Goal: Task Accomplishment & Management: Manage account settings

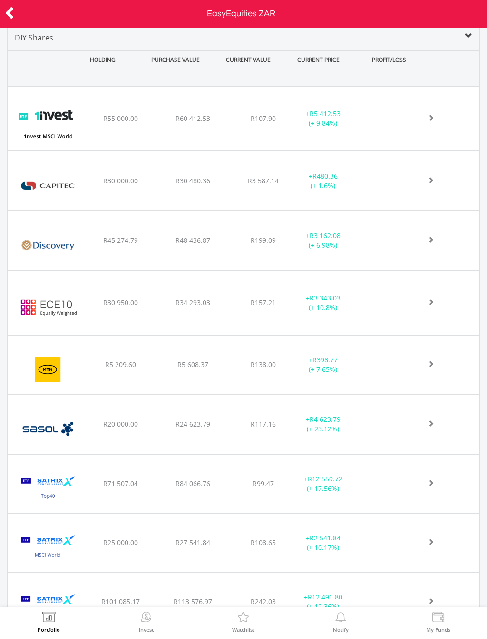
scroll to position [434, 0]
click at [440, 270] on div "﻿ EasyCrypto Equal 10 R30 950.00 R34 293.03 R157.21 + R3 343.03 (+ 10.8%)" at bounding box center [244, 302] width 472 height 64
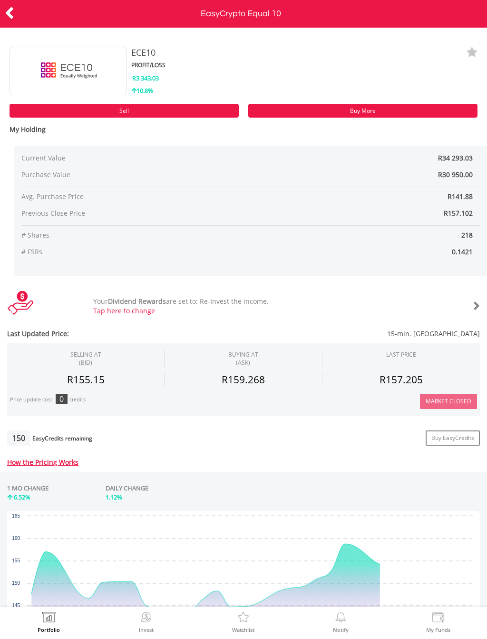
click at [14, 19] on icon at bounding box center [10, 13] width 10 height 19
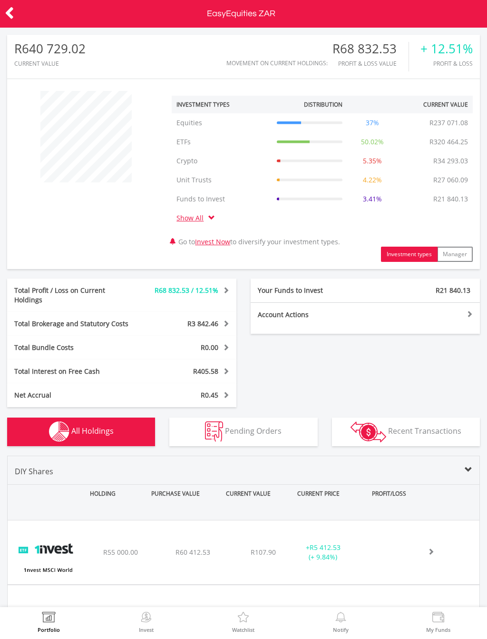
click at [13, 13] on icon at bounding box center [10, 13] width 10 height 19
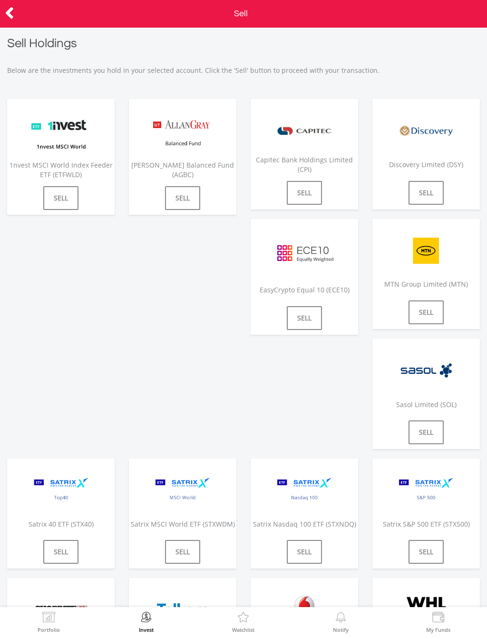
click at [9, 13] on icon at bounding box center [10, 13] width 10 height 19
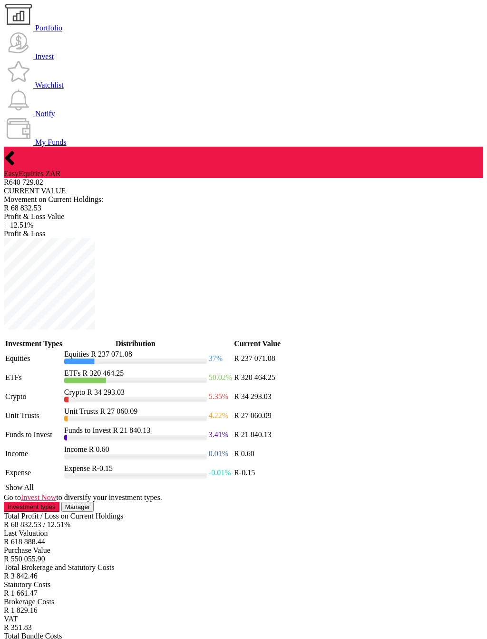
scroll to position [91, 158]
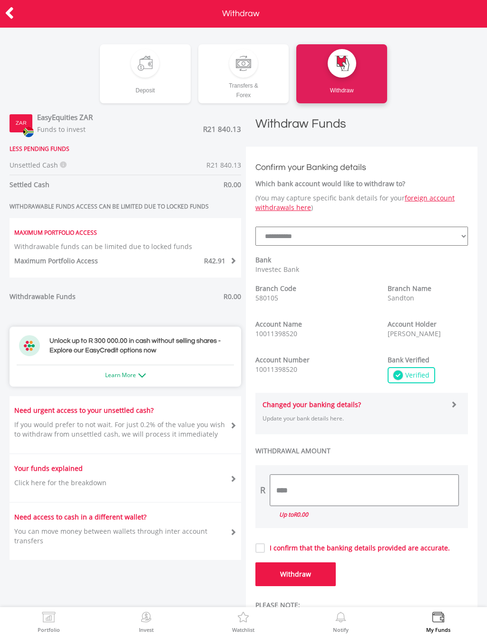
click at [365, 483] on input "****" at bounding box center [364, 489] width 188 height 31
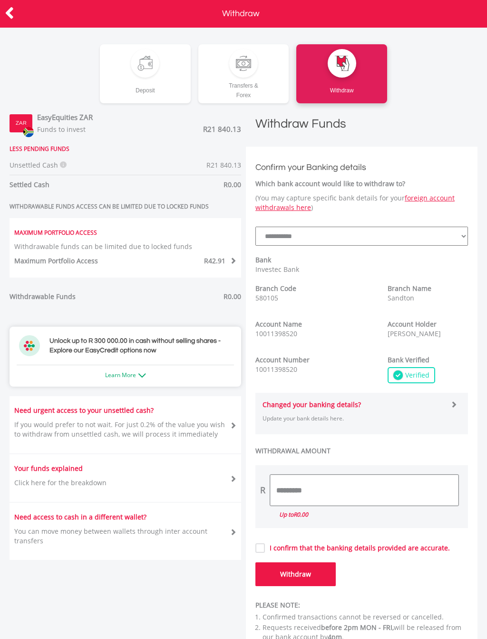
click at [295, 573] on button "Withdraw" at bounding box center [296, 574] width 80 height 24
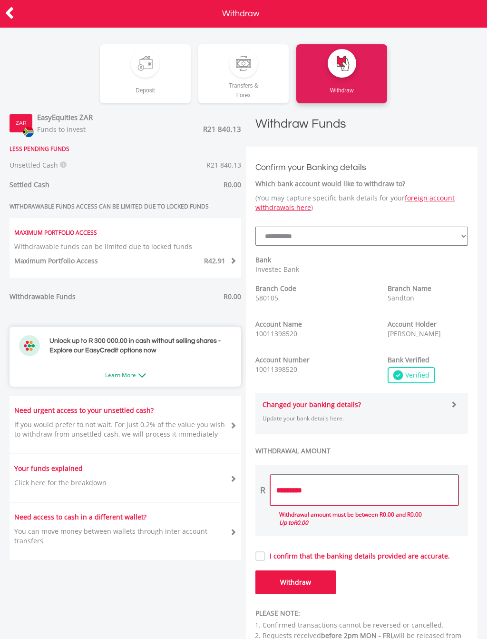
click at [330, 488] on input "*********" at bounding box center [364, 489] width 188 height 31
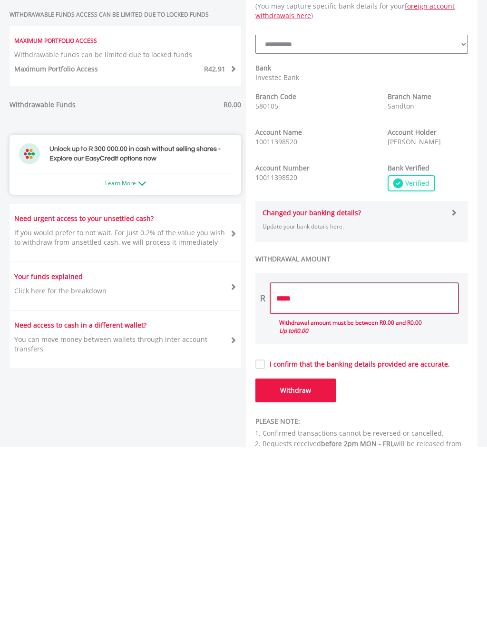
type input "*****"
click at [313, 579] on html "Portfolio Invest Watchlist Notify My Funds Withdraw ﻿ Deposit Transfers & Forex…" at bounding box center [243, 319] width 487 height 639
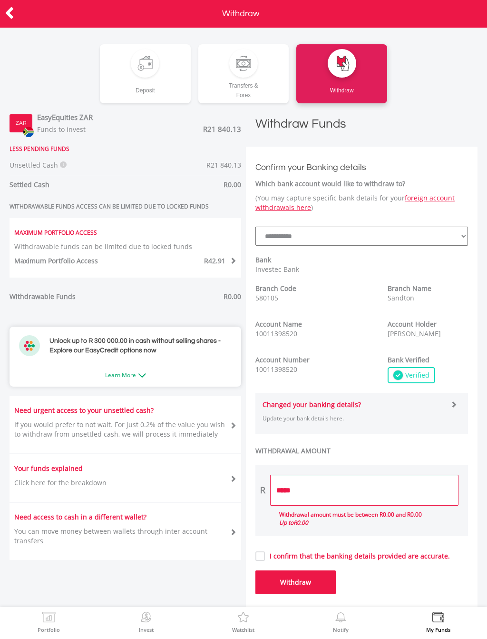
click at [45, 166] on span "Unsettled Cash" at bounding box center [34, 164] width 49 height 9
click at [60, 165] on icon at bounding box center [63, 164] width 7 height 7
click at [450, 96] on div "Deposit Transfers & Forex Withdraw" at bounding box center [243, 73] width 473 height 59
click at [9, 15] on icon at bounding box center [10, 13] width 10 height 19
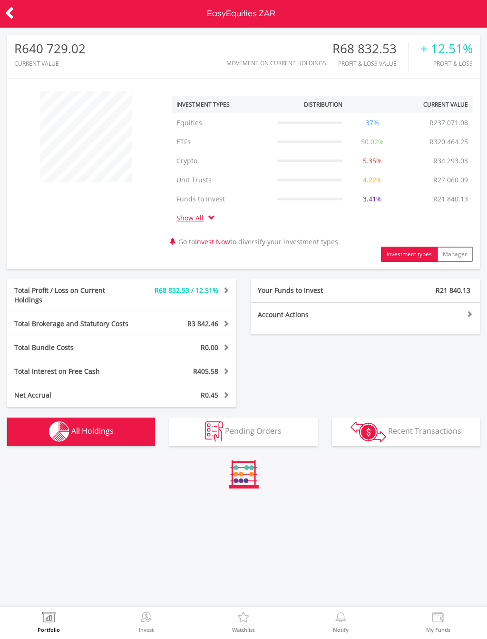
scroll to position [91, 158]
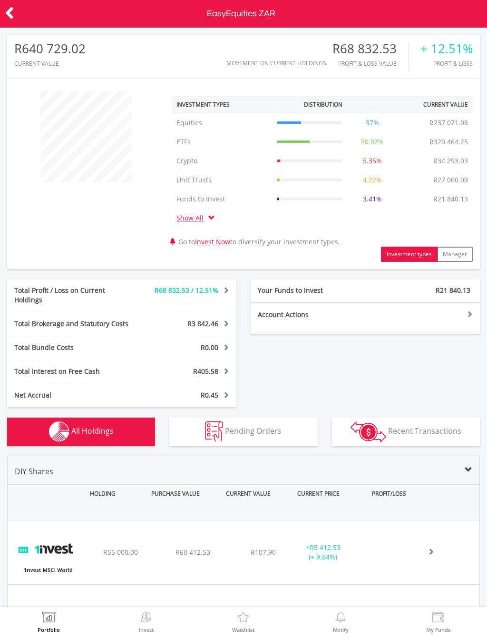
click at [14, 19] on icon at bounding box center [10, 13] width 10 height 19
